Goal: Task Accomplishment & Management: Use online tool/utility

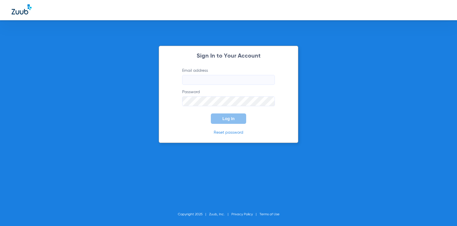
type input "[EMAIL_ADDRESS][DOMAIN_NAME]"
click at [238, 119] on button "Log In" at bounding box center [228, 119] width 35 height 10
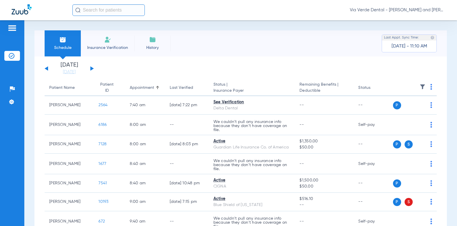
click at [92, 66] on div "[DATE] [DATE] [DATE] [DATE] [DATE] [DATE] [DATE] [DATE] [DATE] [DATE] [DATE] [D…" at bounding box center [69, 68] width 49 height 13
click at [92, 68] on button at bounding box center [91, 68] width 3 height 4
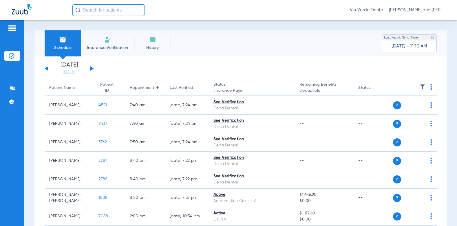
click at [92, 68] on button at bounding box center [91, 68] width 3 height 4
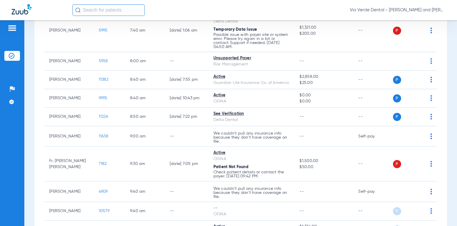
scroll to position [116, 0]
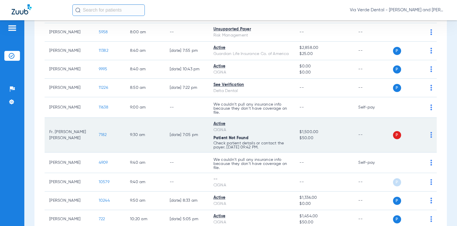
click at [430, 134] on img at bounding box center [431, 135] width 2 height 6
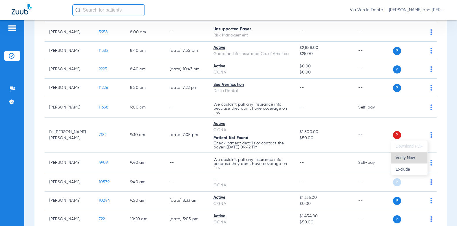
click at [409, 157] on span "Verify Now" at bounding box center [409, 158] width 27 height 4
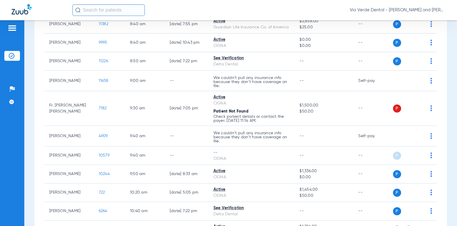
scroll to position [145, 0]
